Goal: Check status: Check status

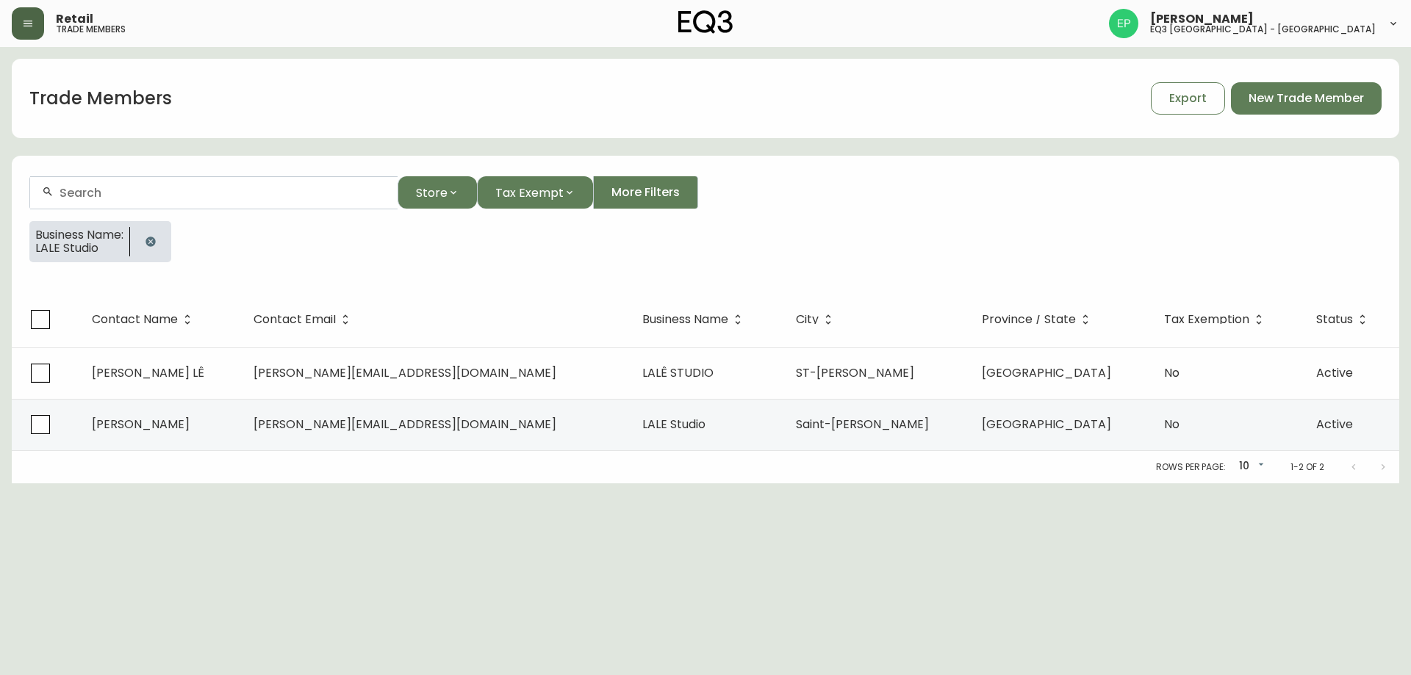
click at [23, 26] on icon "button" at bounding box center [28, 24] width 12 height 12
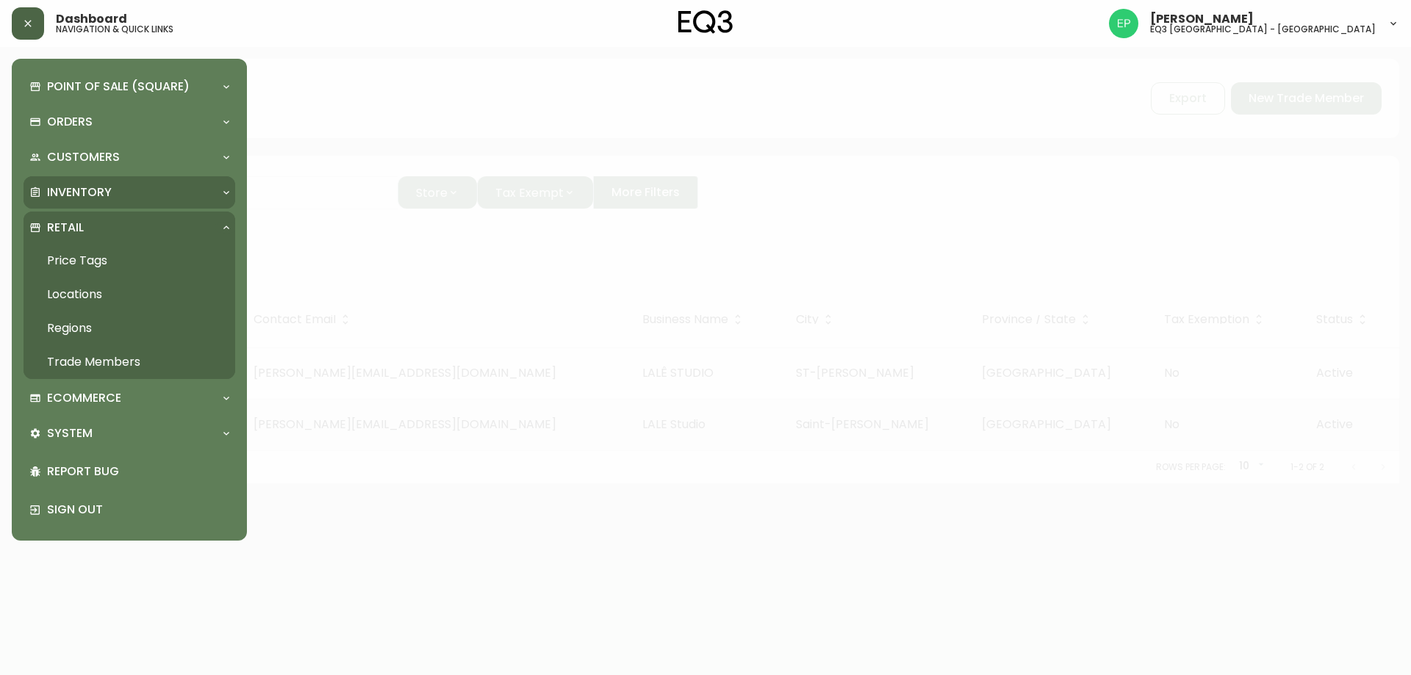
click at [92, 188] on p "Inventory" at bounding box center [79, 192] width 65 height 16
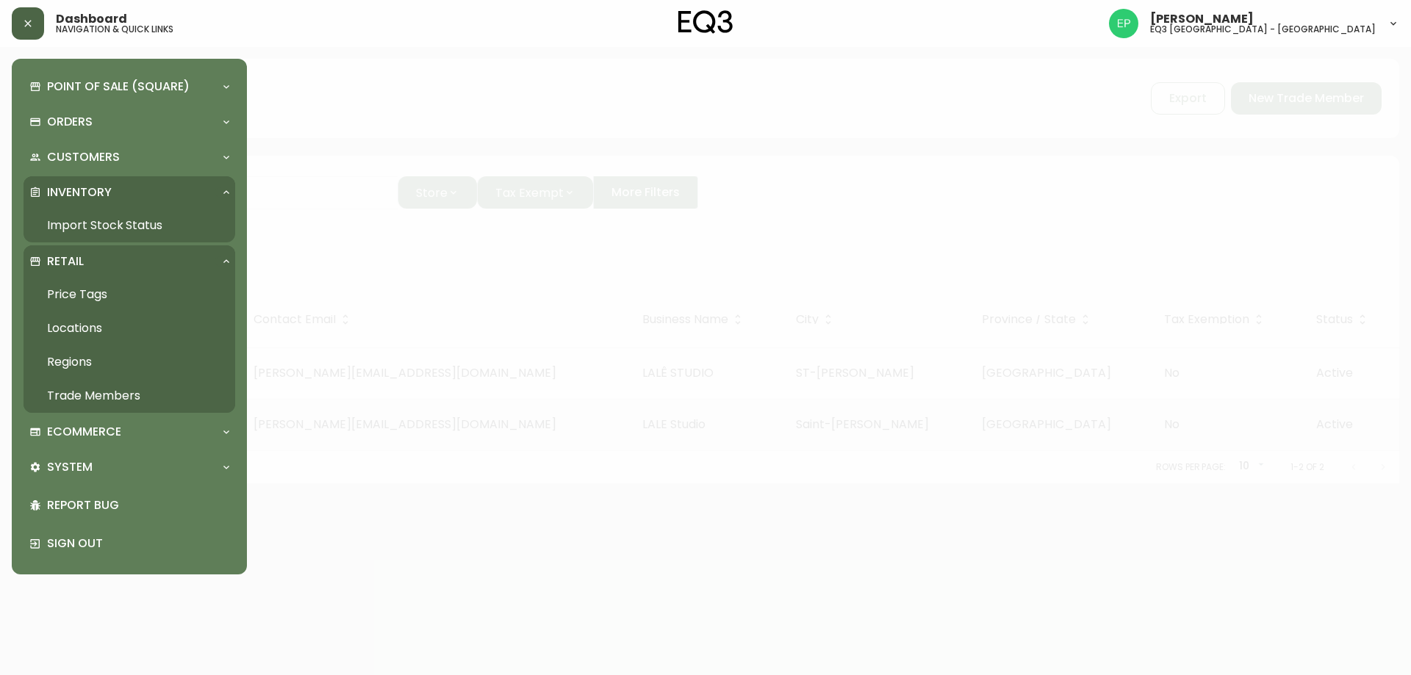
click at [96, 225] on link "Import Stock Status" at bounding box center [130, 226] width 212 height 34
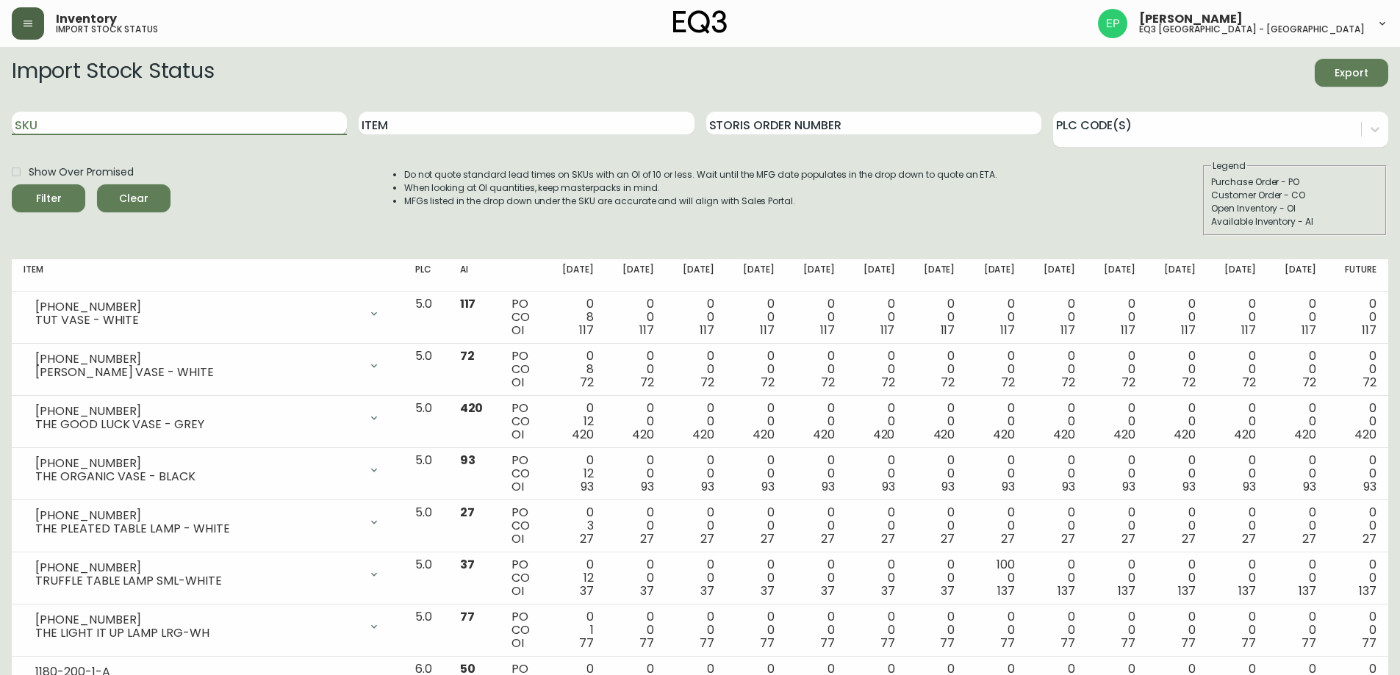
click at [190, 122] on input "SKU" at bounding box center [179, 124] width 335 height 24
paste input "[PHONE_NUMBER]"
type input "[PHONE_NUMBER]"
click at [12, 184] on button "Filter" at bounding box center [48, 198] width 73 height 28
